Goal: Information Seeking & Learning: Learn about a topic

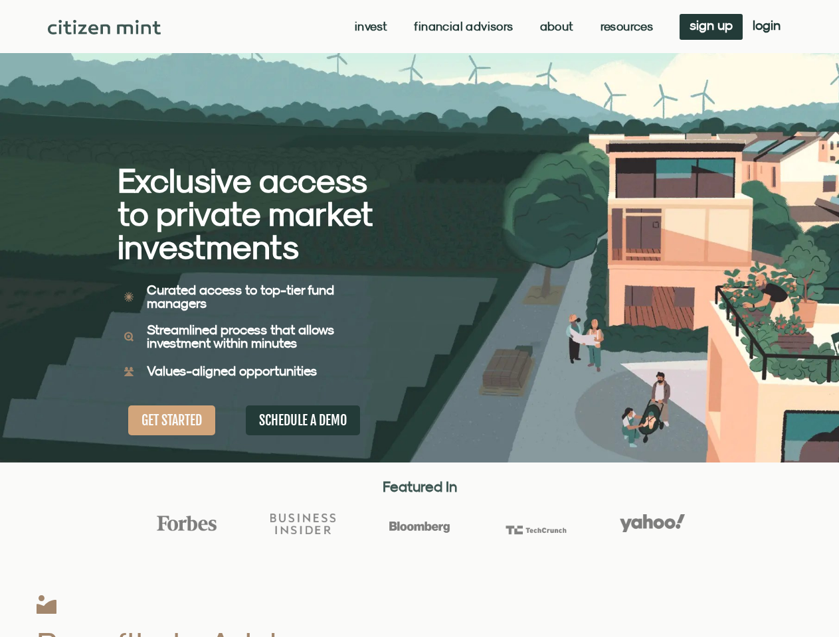
click at [419, 319] on div "Exclusive access to private market investments Exclusive access to private mark…" at bounding box center [269, 231] width 302 height 463
click at [369, 27] on link "Invest" at bounding box center [371, 26] width 33 height 13
click at [625, 27] on link "Resources" at bounding box center [626, 26] width 53 height 13
